Goal: Task Accomplishment & Management: Manage account settings

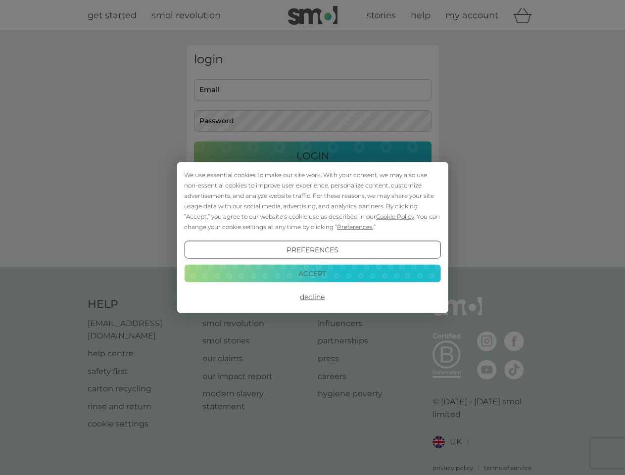
click at [396, 216] on span "Cookie Policy" at bounding box center [395, 216] width 38 height 7
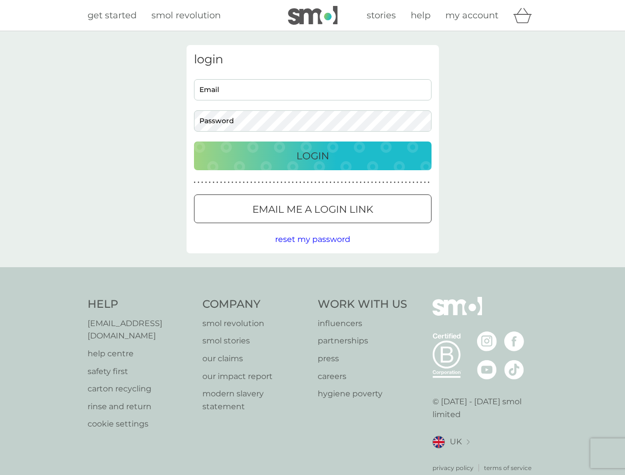
click at [354, 227] on div "login Email Password Login ● ● ● ● ● ● ● ● ● ● ● ● ● ● ● ● ● ● ● ● ● ● ● ● ● ● …" at bounding box center [313, 149] width 252 height 208
click at [312, 250] on div "login Email Password Login ● ● ● ● ● ● ● ● ● ● ● ● ● ● ● ● ● ● ● ● ● ● ● ● ● ● …" at bounding box center [313, 149] width 252 height 208
click at [312, 297] on div "Help [EMAIL_ADDRESS][DOMAIN_NAME] help centre safety first carton recycling rin…" at bounding box center [313, 385] width 451 height 176
click at [312, 273] on div "Help [EMAIL_ADDRESS][DOMAIN_NAME] help centre safety first carton recycling rin…" at bounding box center [312, 384] width 625 height 235
